Goal: Transaction & Acquisition: Purchase product/service

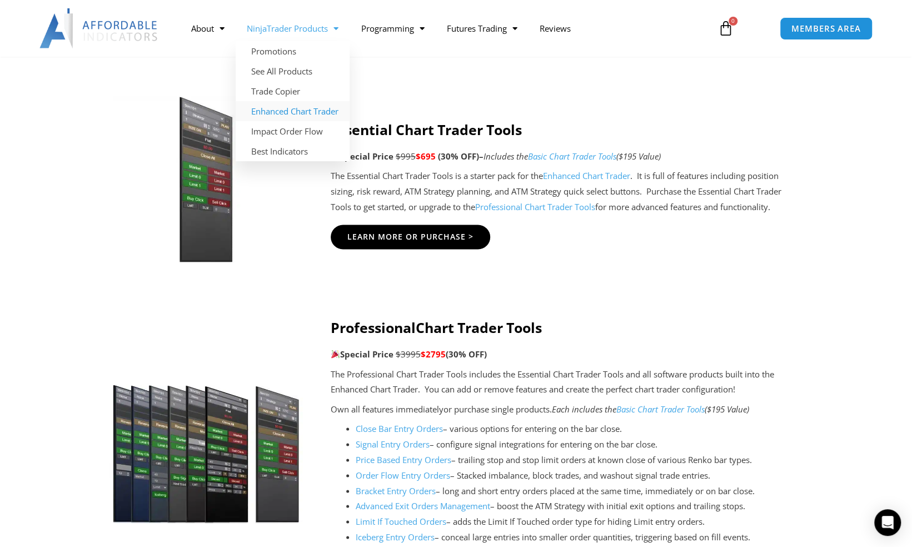
click at [306, 116] on link "Enhanced Chart Trader" at bounding box center [293, 111] width 114 height 20
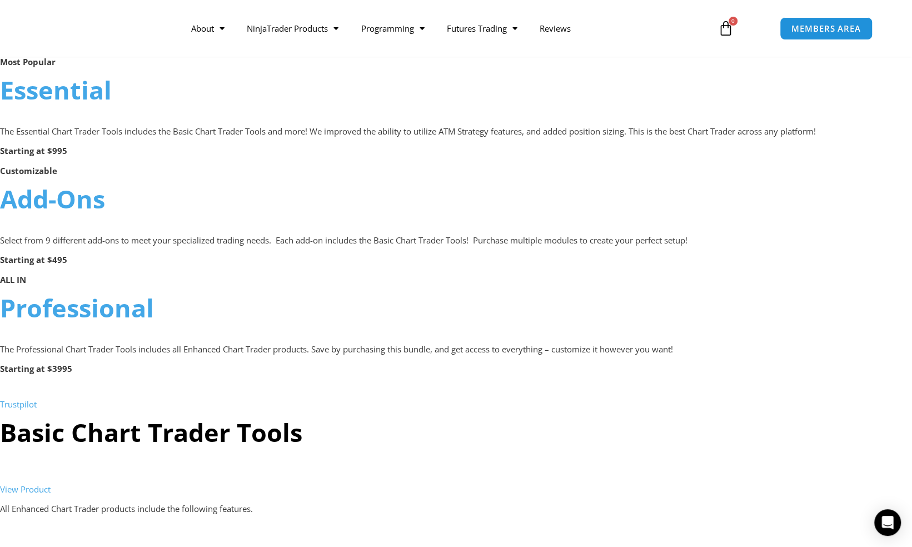
scroll to position [813, 0]
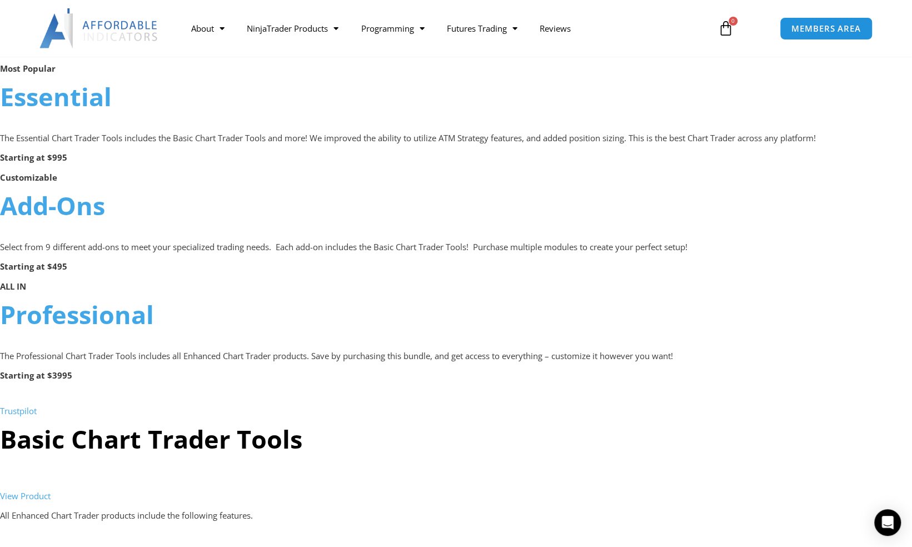
click at [116, 329] on link "Professional" at bounding box center [77, 314] width 154 height 34
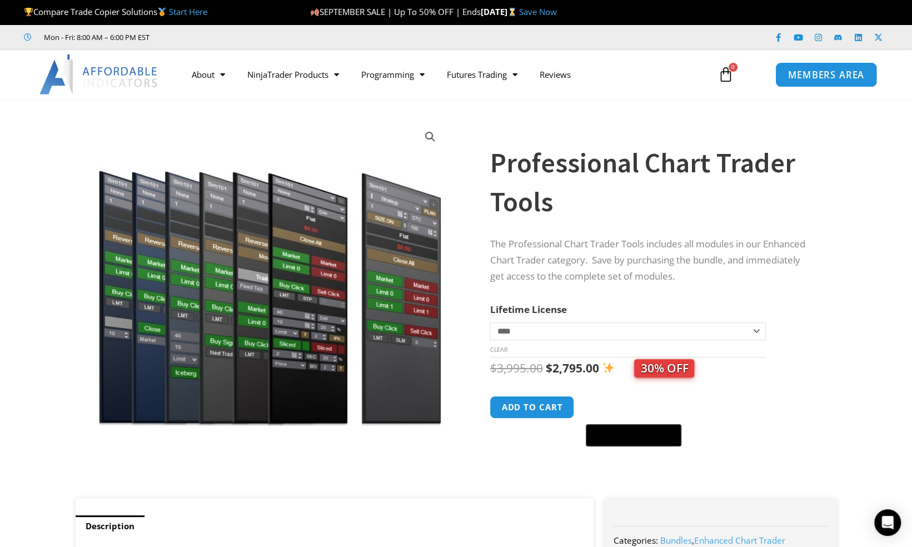
click at [819, 74] on span "MEMBERS AREA" at bounding box center [826, 74] width 76 height 9
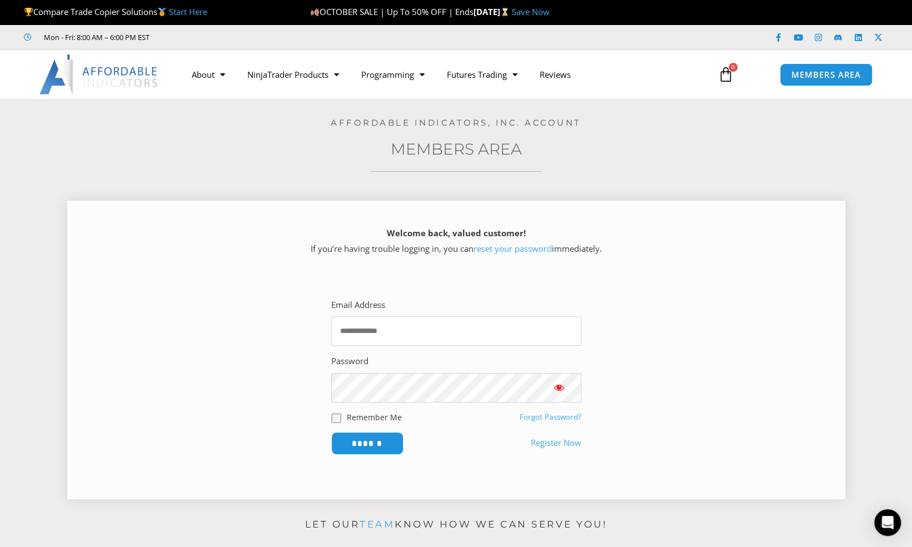
click at [457, 286] on div "Email Address Password Remember Me Forgot Password? ******" at bounding box center [456, 376] width 289 height 196
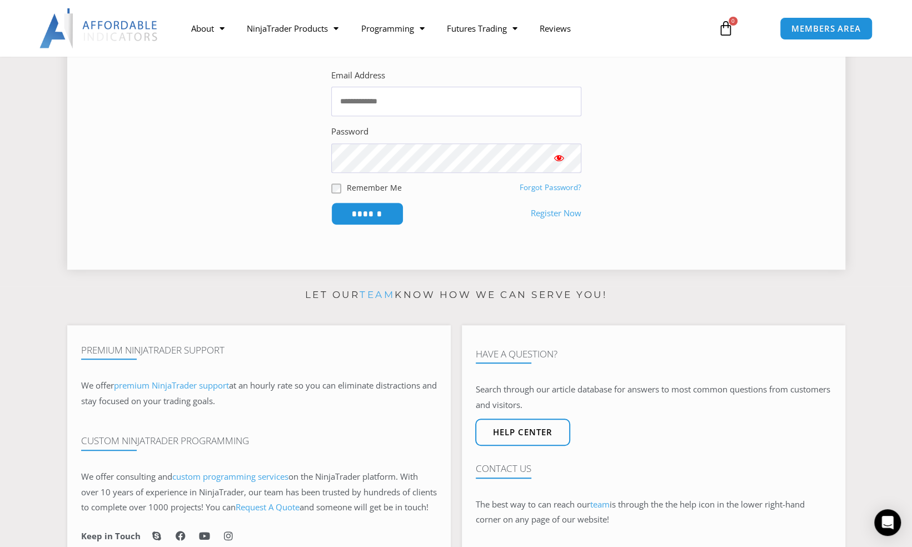
scroll to position [231, 0]
click at [539, 435] on span "Help center" at bounding box center [522, 430] width 66 height 9
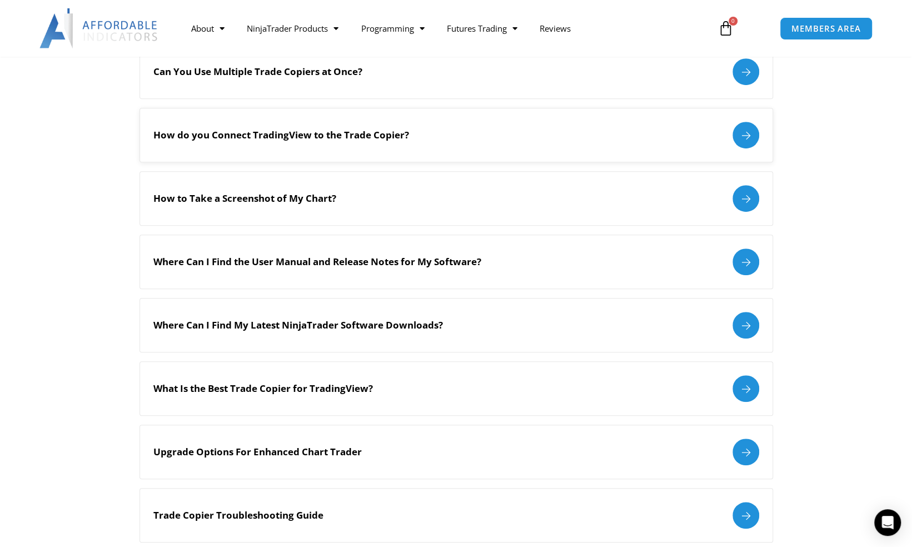
scroll to position [326, 0]
click at [481, 252] on div "Where Can I Find the User Manual and Release Notes for My Software?" at bounding box center [456, 261] width 606 height 27
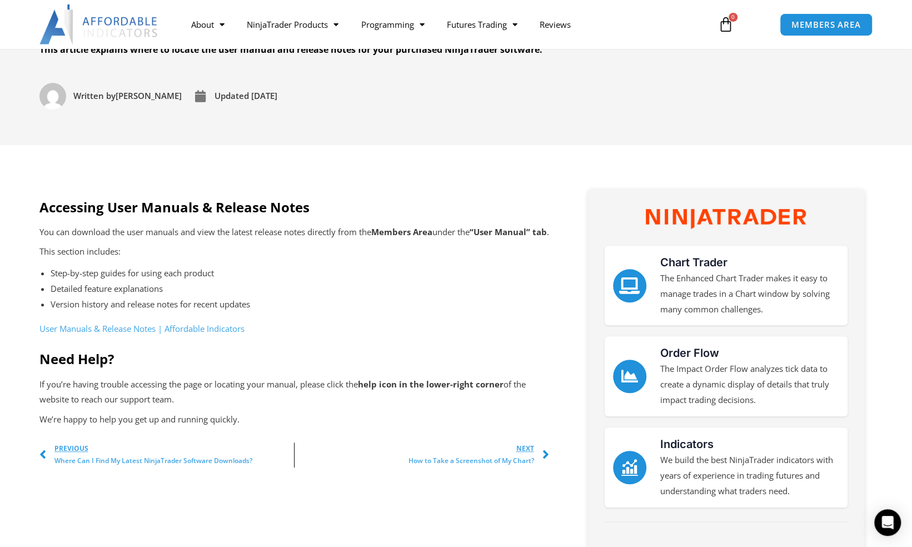
scroll to position [201, 0]
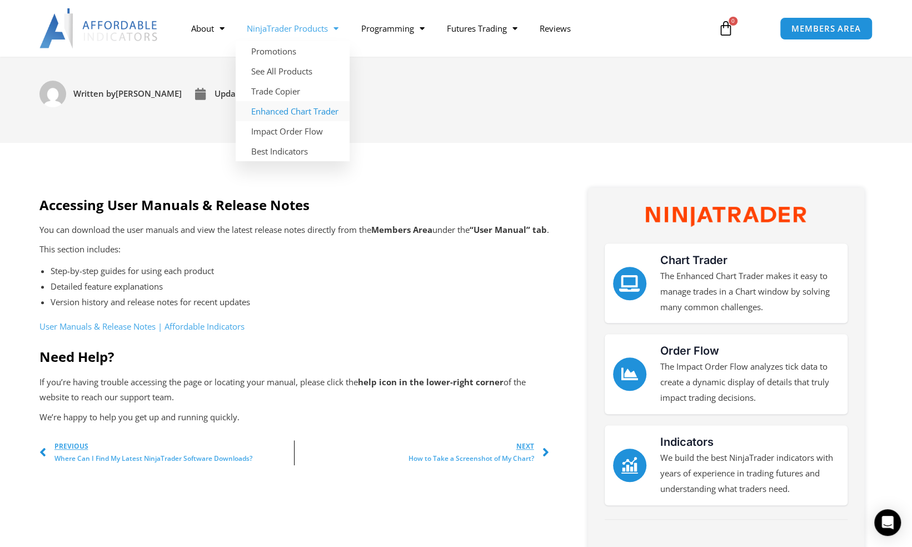
click at [299, 117] on link "Enhanced Chart Trader" at bounding box center [293, 111] width 114 height 20
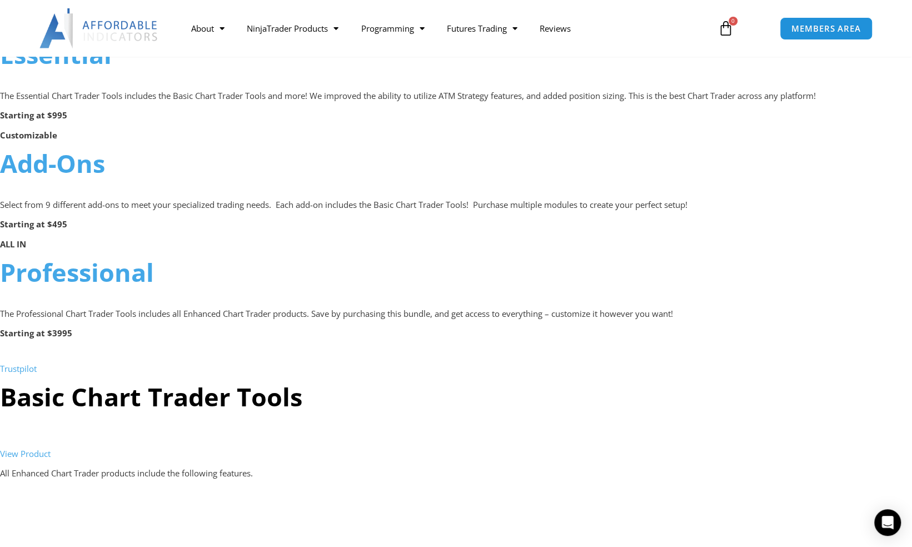
scroll to position [856, 0]
click at [125, 269] on link "Professional" at bounding box center [77, 271] width 154 height 34
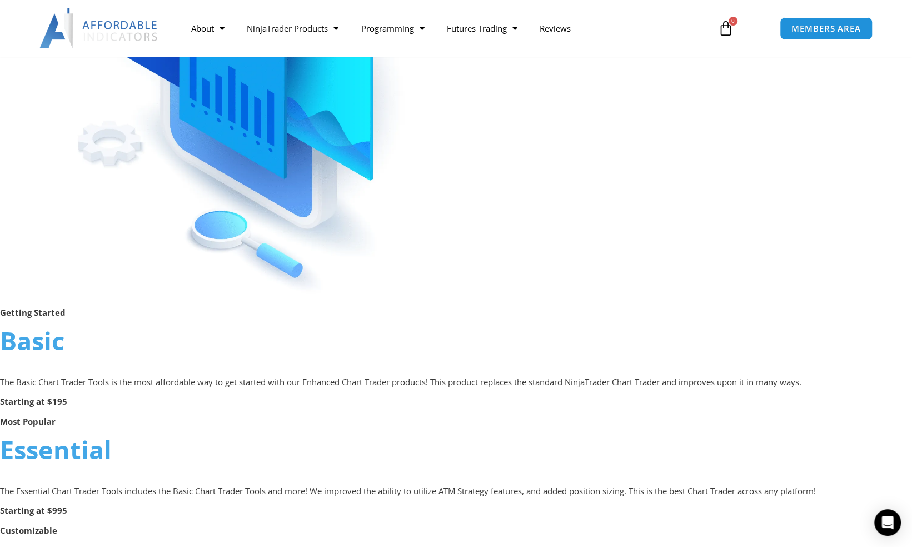
scroll to position [444, 0]
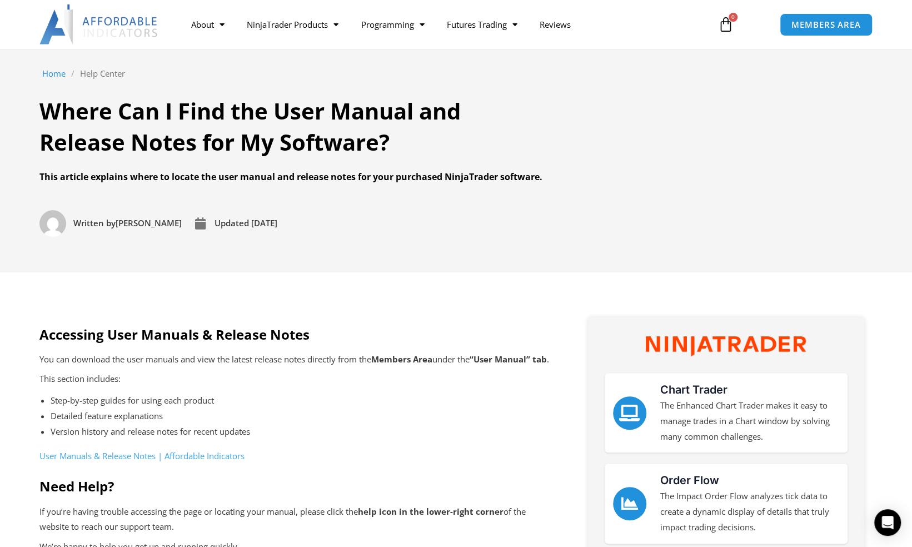
scroll to position [71, 0]
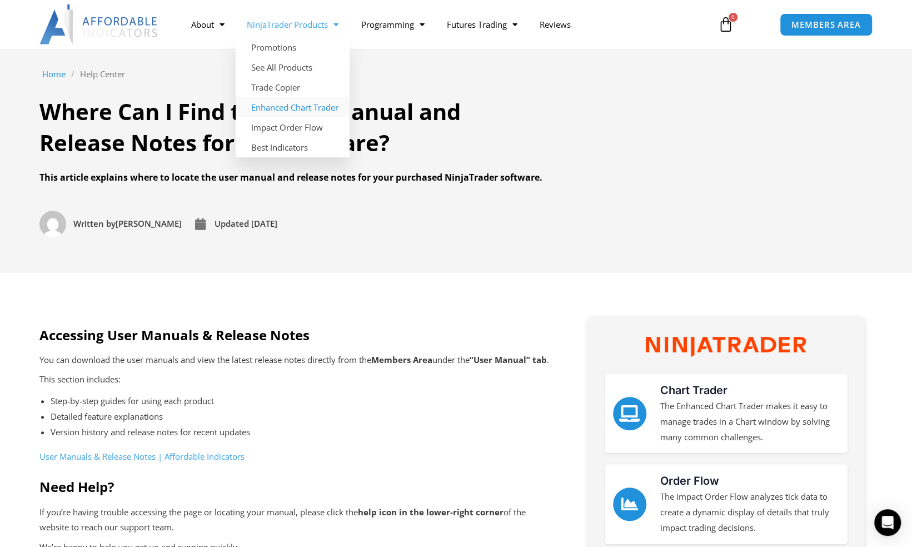
click at [301, 112] on link "Enhanced Chart Trader" at bounding box center [293, 107] width 114 height 20
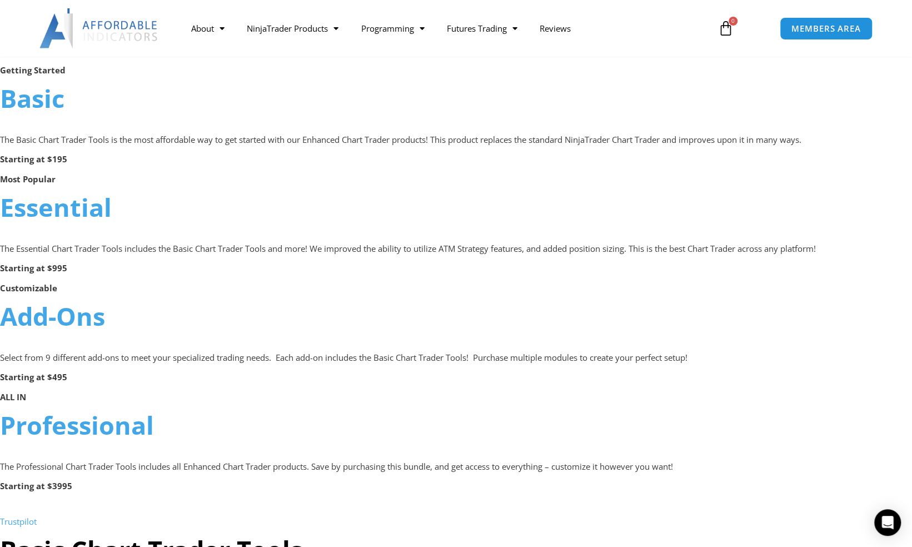
scroll to position [704, 0]
click at [53, 217] on link "Essential" at bounding box center [56, 206] width 112 height 34
click at [98, 203] on link "Essential" at bounding box center [56, 206] width 112 height 34
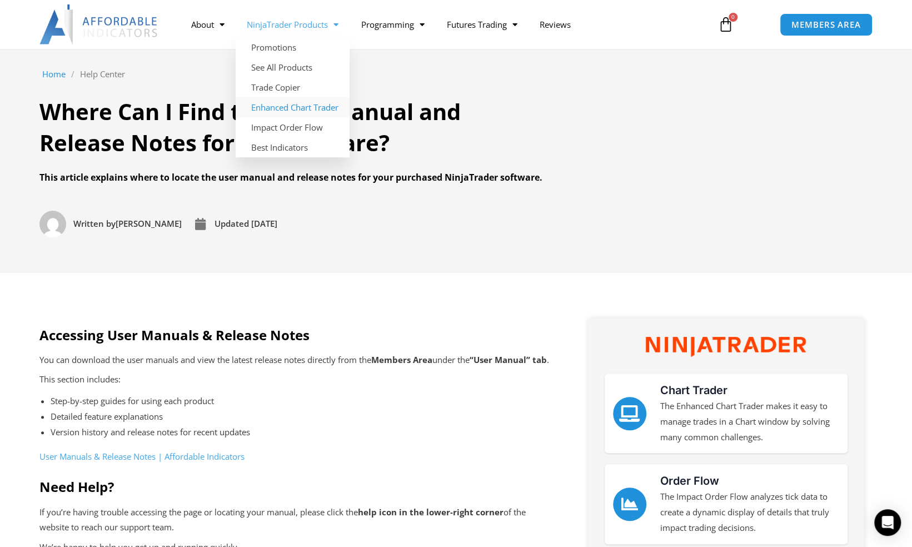
click at [282, 102] on link "Enhanced Chart Trader" at bounding box center [293, 107] width 114 height 20
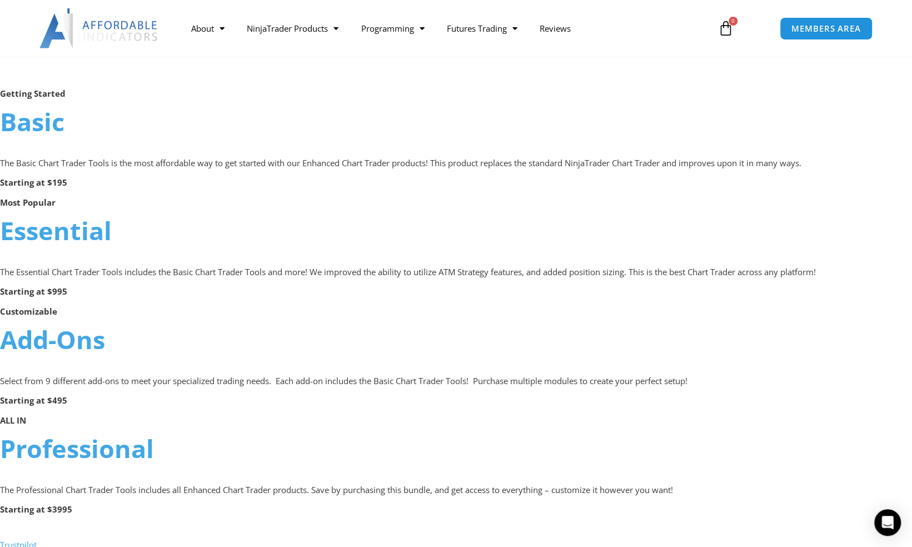
scroll to position [692, 0]
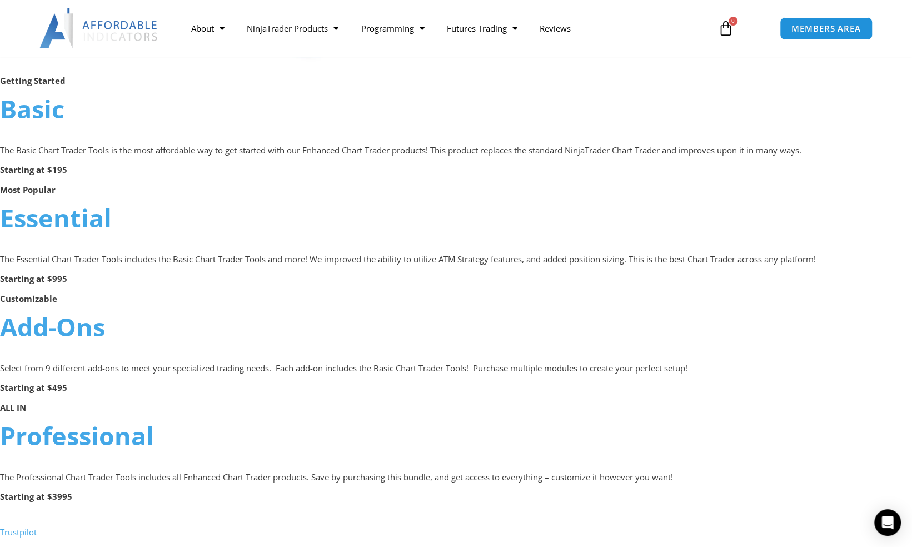
click at [52, 218] on link "Essential" at bounding box center [56, 218] width 112 height 34
click at [45, 323] on link "Add-Ons" at bounding box center [52, 326] width 105 height 34
click at [72, 330] on link "Add-Ons" at bounding box center [52, 326] width 105 height 34
click at [52, 434] on link "Professional" at bounding box center [77, 435] width 154 height 34
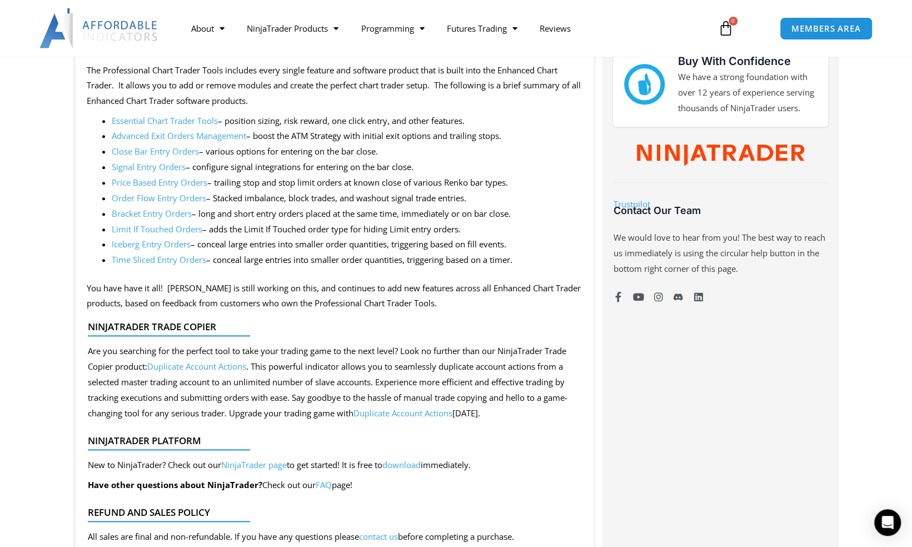
scroll to position [553, 0]
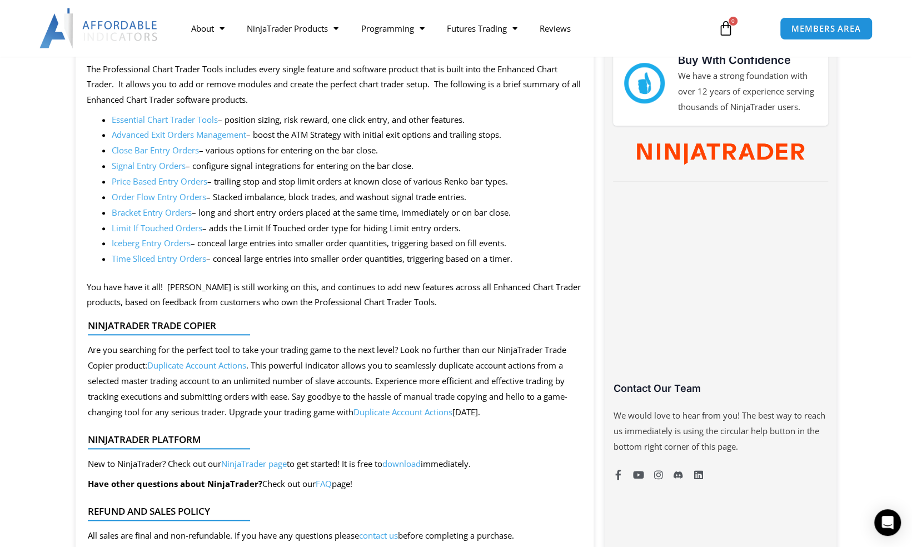
click at [179, 209] on link "Bracket Entry Orders" at bounding box center [152, 212] width 80 height 11
click at [164, 134] on link "Advanced Exit Orders Management" at bounding box center [179, 134] width 134 height 11
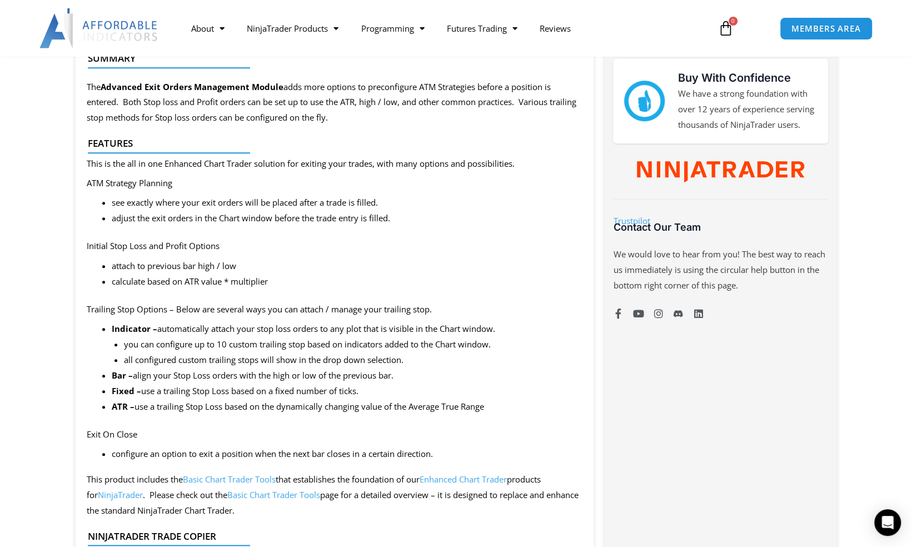
scroll to position [534, 0]
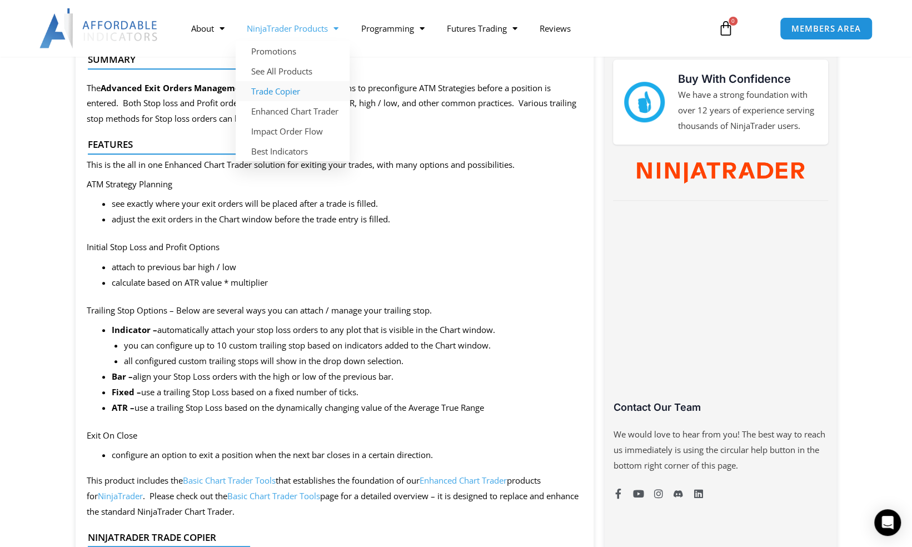
click at [283, 90] on link "Trade Copier" at bounding box center [293, 91] width 114 height 20
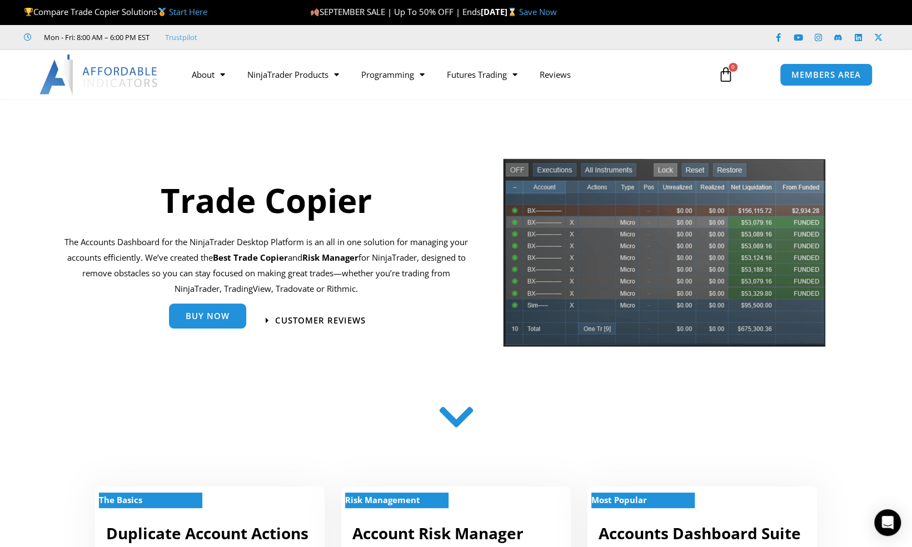
click at [231, 315] on link "Buy Now" at bounding box center [207, 315] width 77 height 25
